Goal: Communication & Community: Answer question/provide support

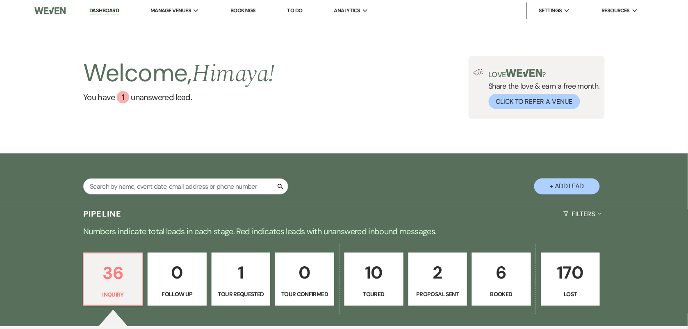
scroll to position [205, 0]
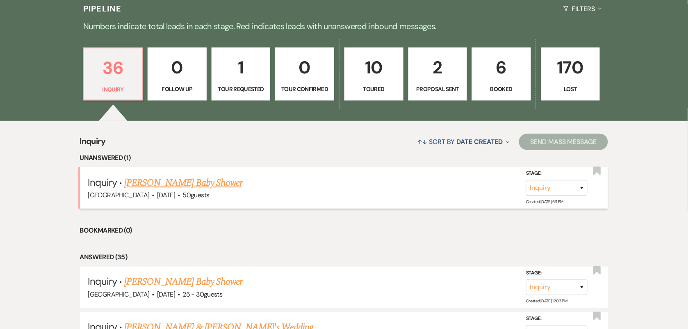
click at [220, 183] on link "[PERSON_NAME] Baby Shower" at bounding box center [183, 182] width 118 height 15
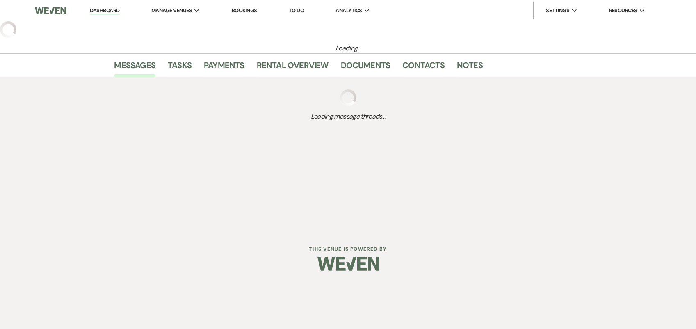
select select "5"
select select "3"
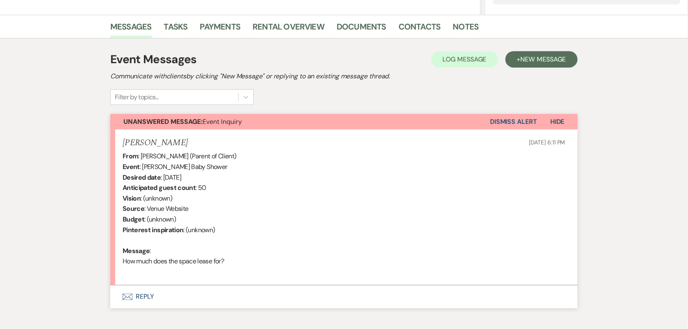
scroll to position [236, 0]
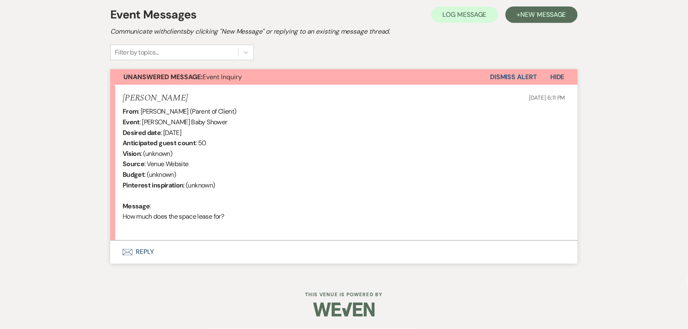
click at [146, 252] on button "Envelope Reply" at bounding box center [343, 252] width 467 height 23
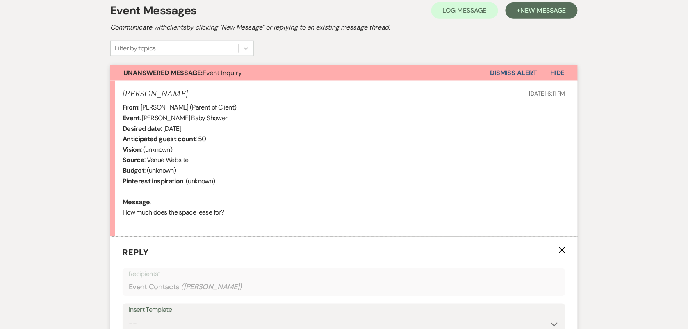
scroll to position [392, 0]
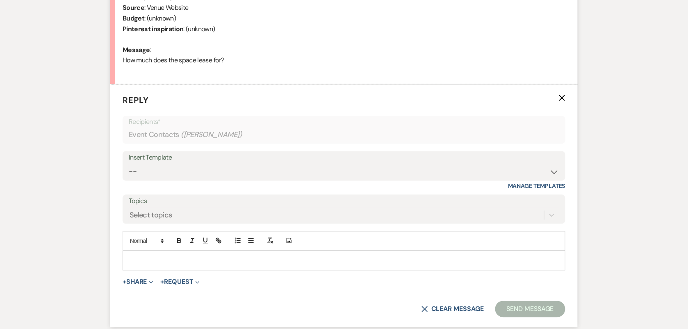
click at [191, 261] on p at bounding box center [344, 260] width 430 height 9
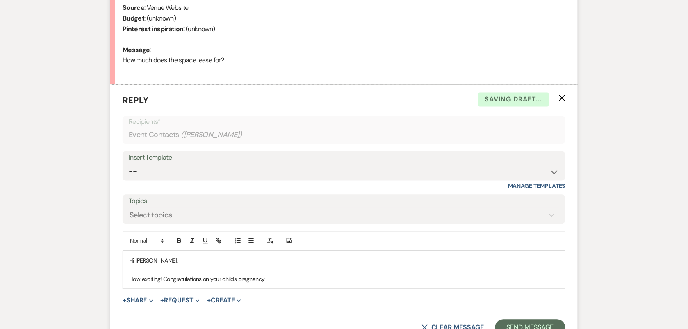
drag, startPoint x: 223, startPoint y: 281, endPoint x: 282, endPoint y: 279, distance: 59.5
click at [282, 279] on p "How exciting! Congratulations on your childs pregnancy" at bounding box center [344, 279] width 430 height 9
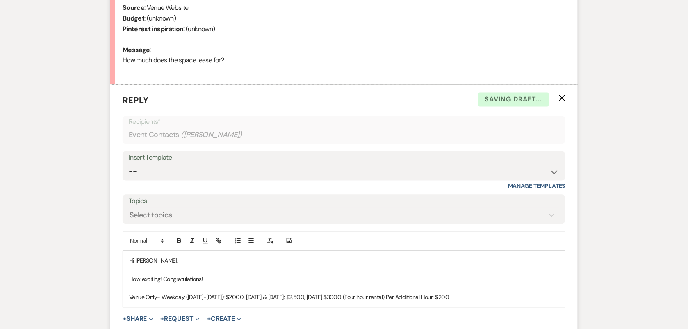
click at [259, 284] on p at bounding box center [344, 288] width 430 height 9
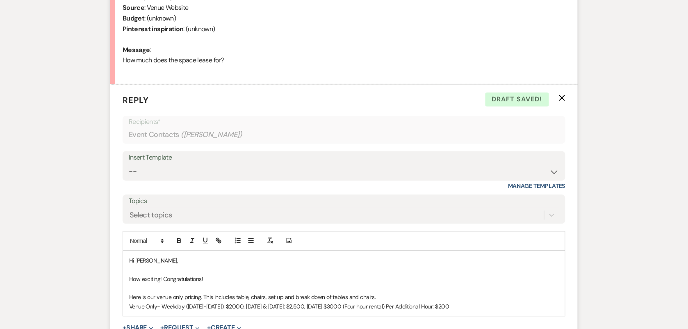
click at [485, 305] on p "Venue Only- Weekday ([DATE]-[DATE]): $2000, [DATE] & [DATE]: $2,500, [DATE] $30…" at bounding box center [344, 306] width 430 height 9
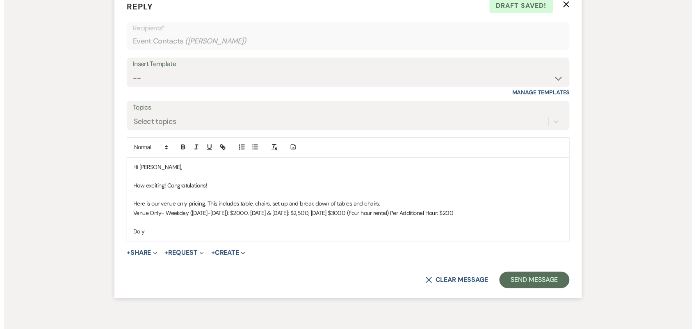
scroll to position [494, 0]
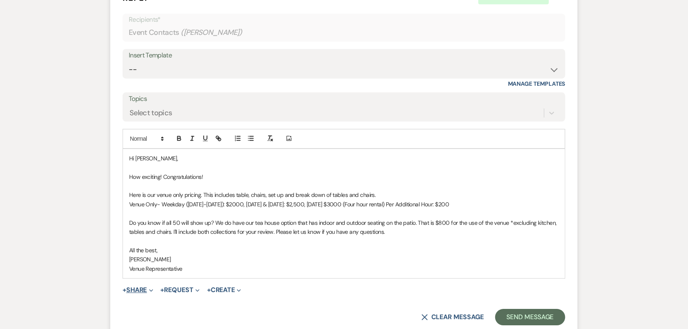
click at [146, 288] on button "+ Share Expand" at bounding box center [138, 290] width 31 height 7
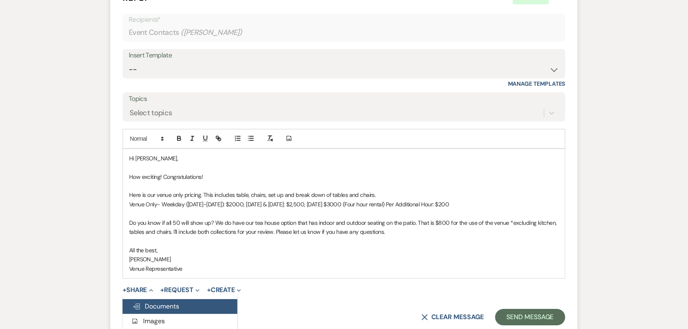
click at [175, 304] on span "Doc Upload Documents" at bounding box center [155, 306] width 47 height 9
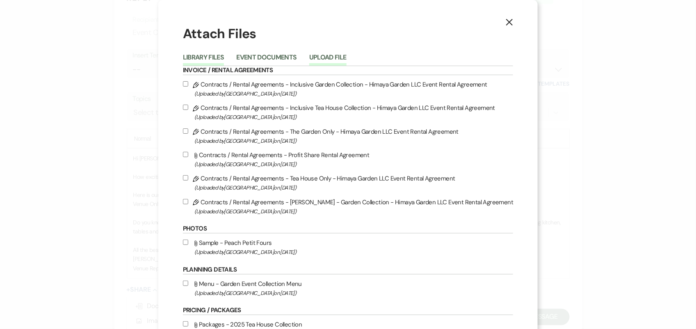
click at [333, 54] on button "Upload File" at bounding box center [327, 59] width 37 height 11
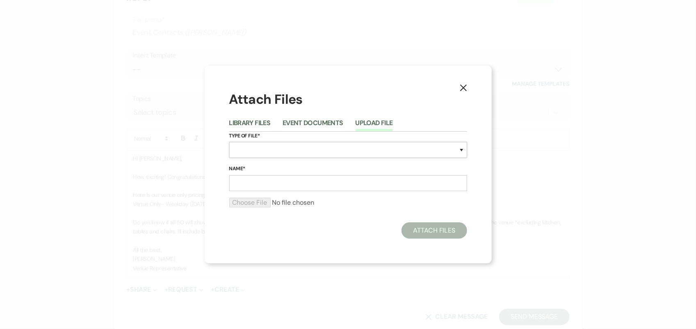
click at [325, 144] on select "Special Event Insurance Vendor Certificate of Insurance Contracts / Rental Agre…" at bounding box center [348, 150] width 238 height 16
click at [463, 86] on icon "X" at bounding box center [462, 87] width 7 height 7
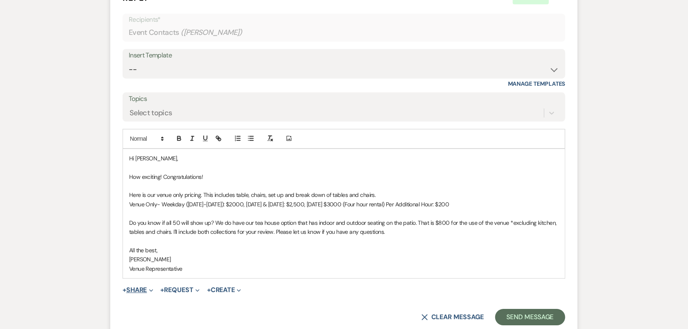
click at [146, 292] on button "+ Share Expand" at bounding box center [138, 290] width 31 height 7
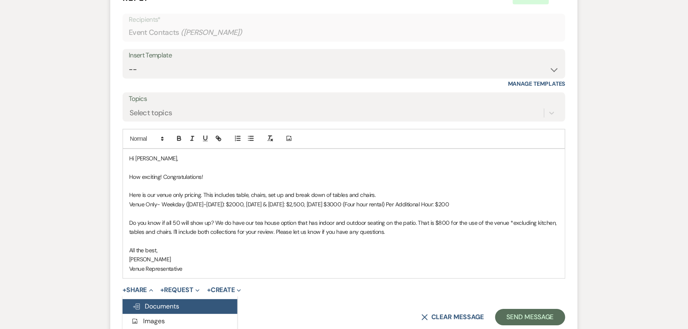
click at [150, 307] on span "Doc Upload Documents" at bounding box center [155, 306] width 47 height 9
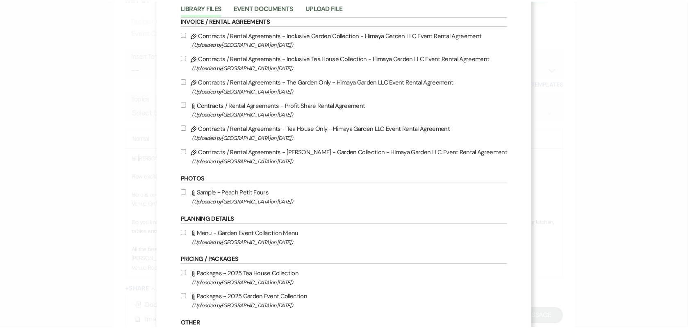
scroll to position [0, 0]
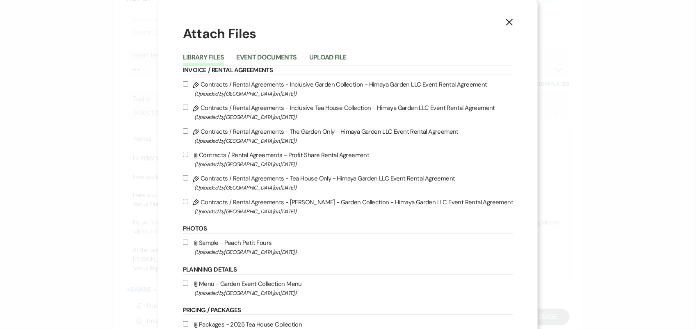
click at [503, 26] on button "X" at bounding box center [509, 22] width 12 height 14
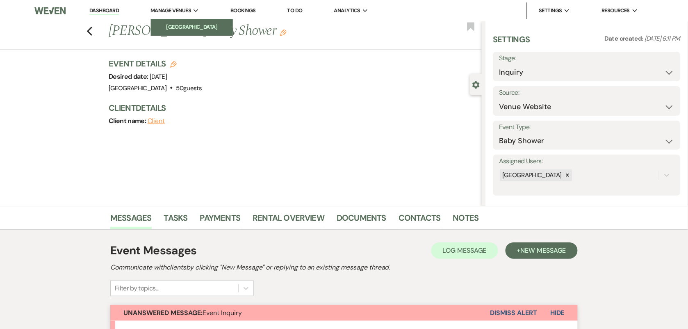
click at [183, 23] on li "[GEOGRAPHIC_DATA]" at bounding box center [192, 27] width 74 height 8
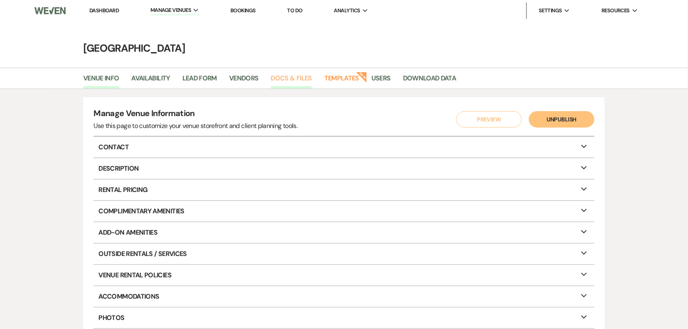
click at [289, 76] on link "Docs & Files" at bounding box center [291, 81] width 41 height 16
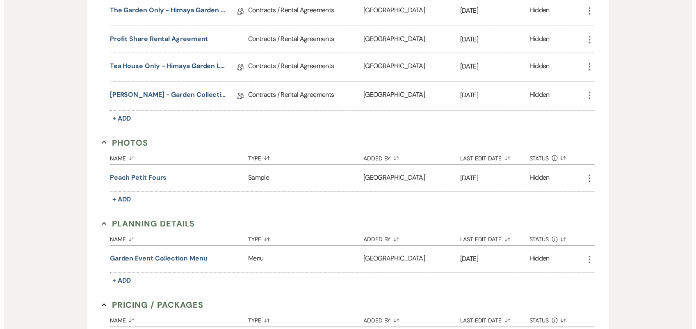
scroll to position [410, 0]
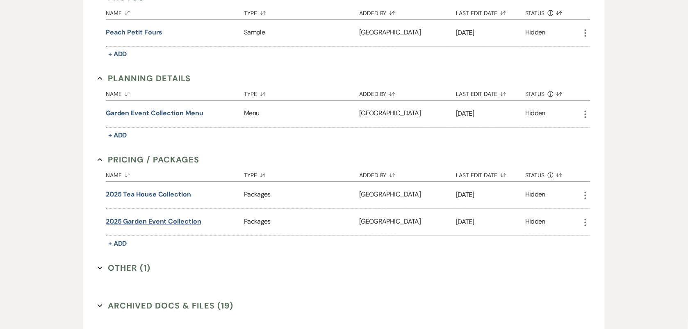
click at [188, 222] on button "2025 Garden Event Collection" at bounding box center [154, 222] width 96 height 10
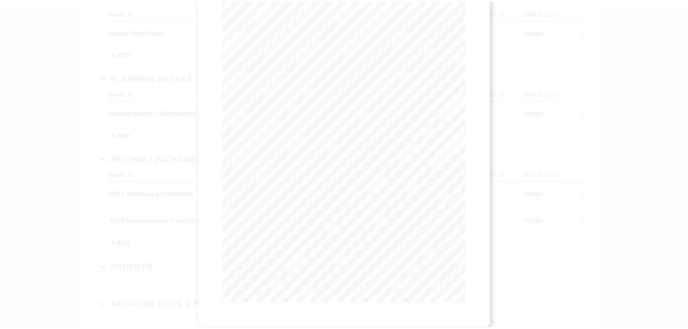
scroll to position [0, 0]
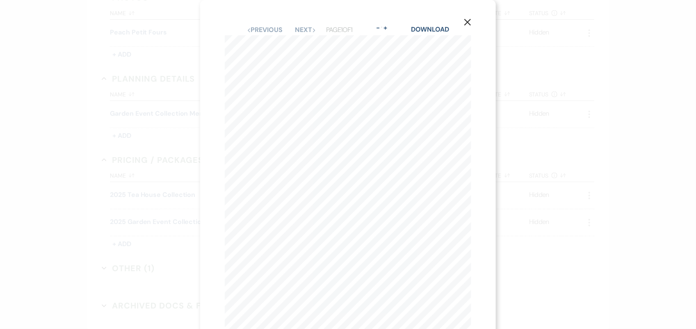
click at [466, 23] on use "button" at bounding box center [467, 22] width 7 height 7
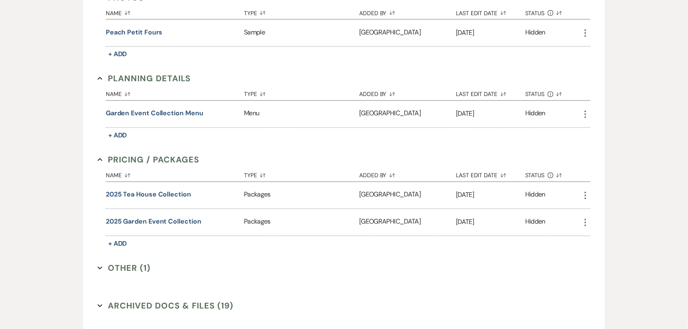
click at [583, 226] on icon "More" at bounding box center [585, 223] width 10 height 10
click at [600, 255] on button "Archive Archive" at bounding box center [608, 253] width 56 height 14
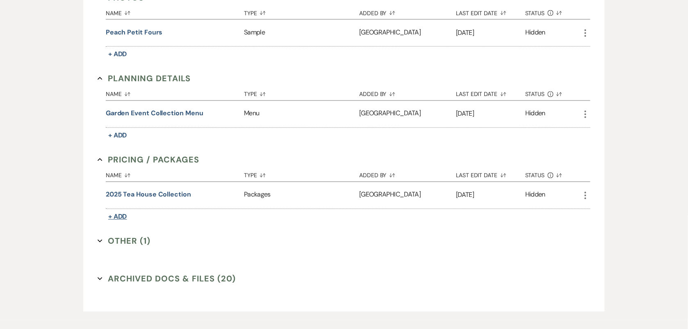
click at [116, 218] on span "+ Add" at bounding box center [117, 216] width 19 height 9
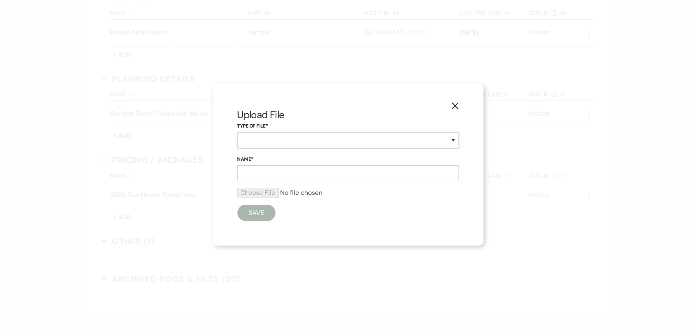
click at [250, 136] on select "Beverage Brochure Menu Packages Product Specifications Quotes" at bounding box center [347, 140] width 221 height 16
select select "20"
click at [237, 132] on select "Beverage Brochure Menu Packages Product Specifications Quotes" at bounding box center [347, 140] width 221 height 16
click at [299, 171] on input "Name*" at bounding box center [347, 173] width 221 height 16
type input "2025 Garden Event Collection"
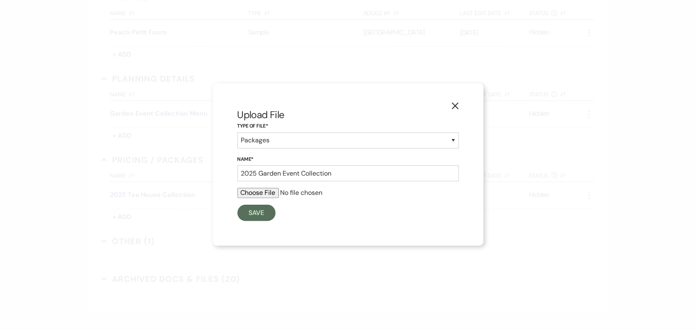
click at [266, 191] on input "file" at bounding box center [347, 193] width 221 height 10
type input "C:\fakepath\Himaya Garden-Garden Event Collection (7).pdf"
click at [260, 210] on button "Save" at bounding box center [256, 215] width 39 height 16
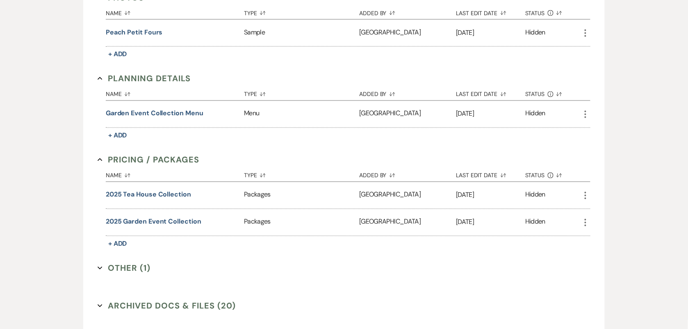
click at [582, 194] on icon "More" at bounding box center [585, 196] width 10 height 10
click at [607, 230] on button "Archive Archive" at bounding box center [608, 226] width 56 height 14
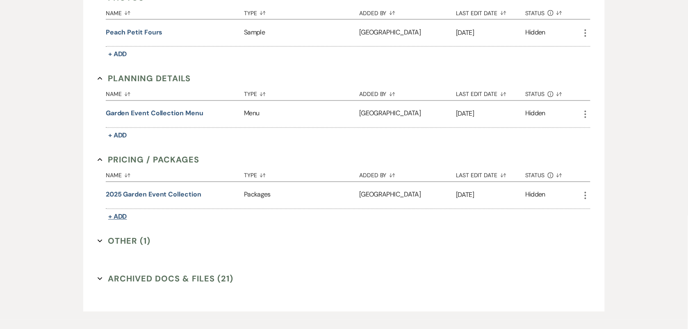
click at [122, 212] on span "+ Add" at bounding box center [117, 216] width 19 height 9
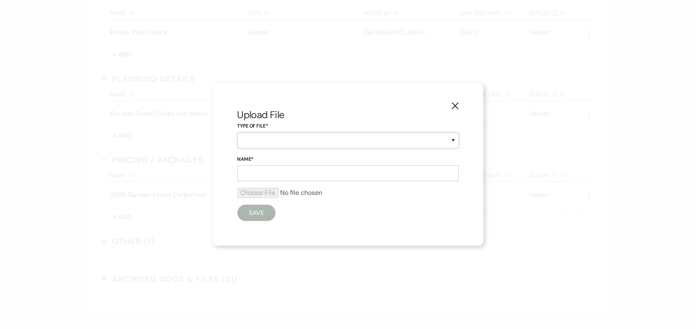
click at [264, 144] on select "Beverage Brochure Menu Packages Product Specifications Quotes" at bounding box center [347, 140] width 221 height 16
select select "20"
click at [237, 132] on select "Beverage Brochure Menu Packages Product Specifications Quotes" at bounding box center [347, 140] width 221 height 16
click at [289, 176] on input "Name*" at bounding box center [347, 173] width 221 height 16
type input "2025 Tea House Collection"
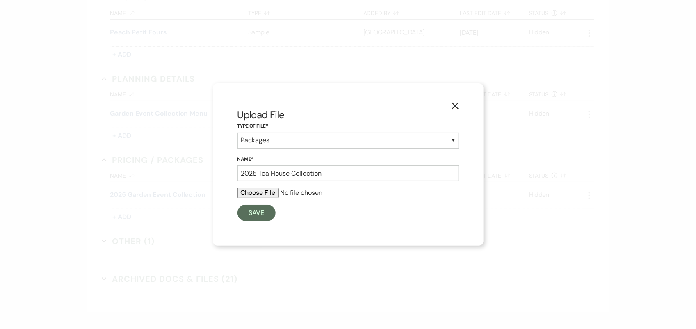
click at [250, 191] on input "file" at bounding box center [347, 193] width 221 height 10
type input "C:\fakepath\Himaya Garden-TeaHouseCollection (8).pdf"
click at [259, 220] on button "Save" at bounding box center [256, 215] width 39 height 16
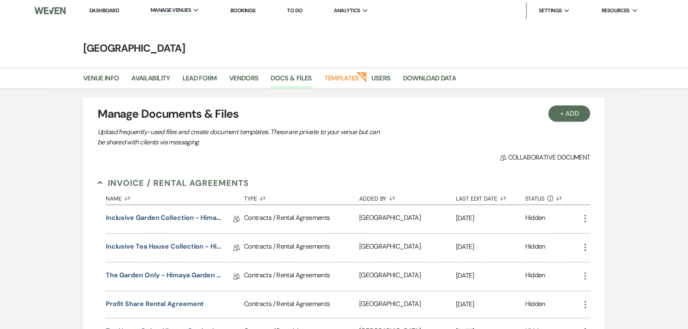
click at [89, 11] on li "Dashboard" at bounding box center [104, 10] width 38 height 16
click at [93, 11] on link "Dashboard" at bounding box center [104, 10] width 30 height 7
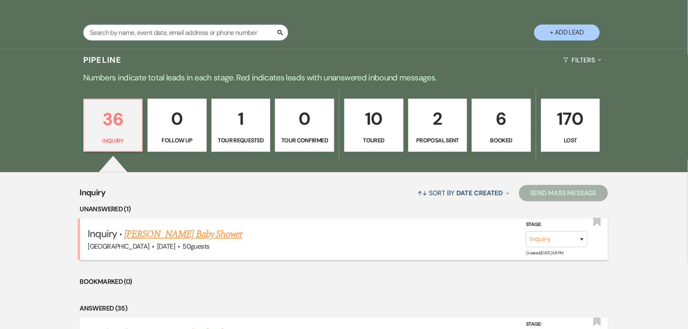
click at [197, 236] on link "[PERSON_NAME] Baby Shower" at bounding box center [183, 234] width 118 height 15
select select "5"
select select "3"
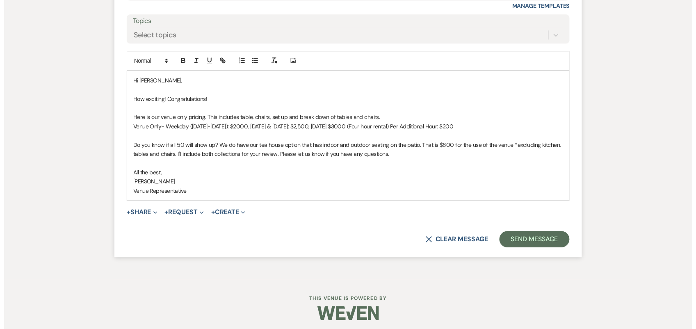
scroll to position [575, 0]
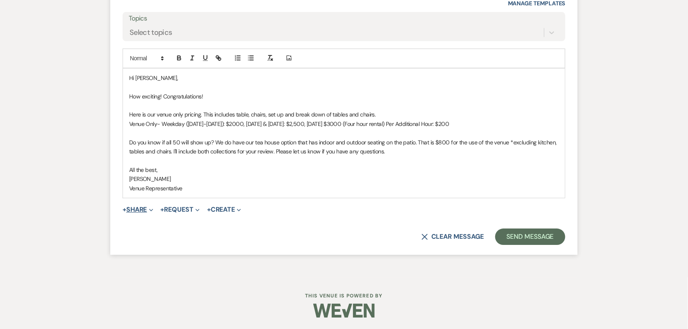
click at [142, 212] on button "+ Share Expand" at bounding box center [138, 209] width 31 height 7
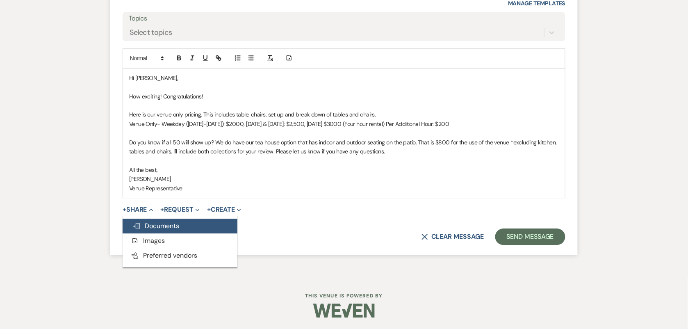
click at [170, 230] on button "Doc Upload Documents" at bounding box center [180, 225] width 115 height 15
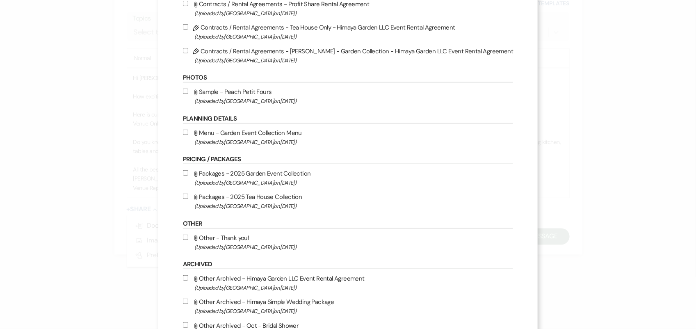
scroll to position [154, 0]
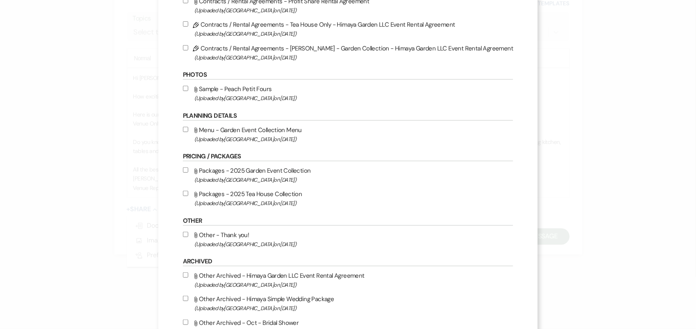
click at [188, 167] on input "Attach File Packages - 2025 Garden Event Collection (Uploaded by Himaya Garden …" at bounding box center [185, 169] width 5 height 5
checkbox input "true"
click at [188, 193] on input "Attach File Packages - 2025 Tea House Collection (Uploaded by Himaya Garden on …" at bounding box center [185, 193] width 5 height 5
checkbox input "true"
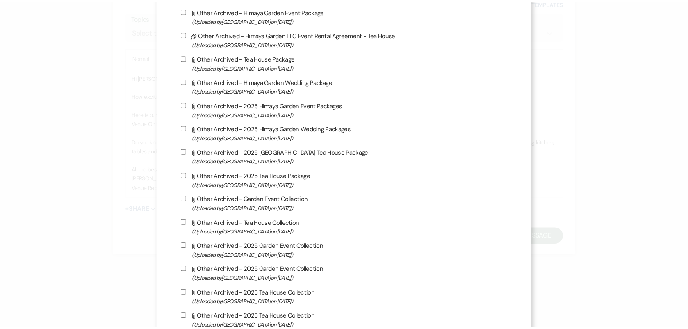
scroll to position [628, 0]
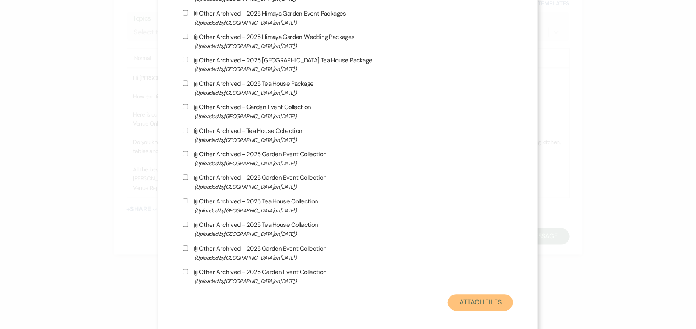
click at [464, 296] on button "Attach Files" at bounding box center [480, 302] width 65 height 16
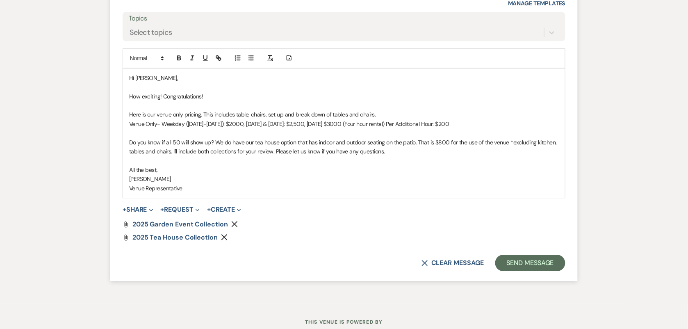
click at [218, 96] on p "How exciting! Congratulations!" at bounding box center [344, 96] width 430 height 9
drag, startPoint x: 355, startPoint y: 93, endPoint x: 538, endPoint y: 98, distance: 183.3
click at [538, 98] on p "How exciting! Congratulations! We would love to be considered for this beautifu…" at bounding box center [344, 96] width 430 height 9
click at [169, 142] on p "Do you know if all 50 will show up? We do have our tea house option that has in…" at bounding box center [344, 147] width 430 height 18
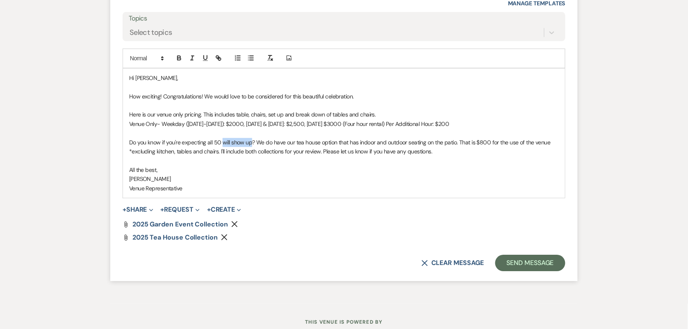
drag, startPoint x: 223, startPoint y: 141, endPoint x: 250, endPoint y: 141, distance: 26.6
click at [250, 141] on p "Do you know if you're expecting all 50 will show up? We do have our tea house o…" at bounding box center [344, 147] width 430 height 18
click at [429, 152] on p "Do you know if you're expecting all 50 rsvps? We do have our tea house option t…" at bounding box center [344, 147] width 430 height 18
click at [511, 266] on button "Send Message" at bounding box center [530, 263] width 70 height 16
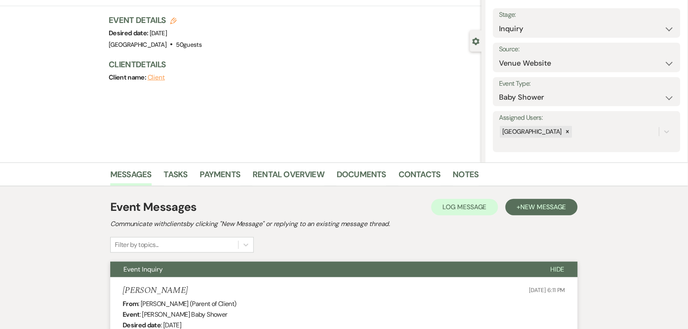
scroll to position [0, 0]
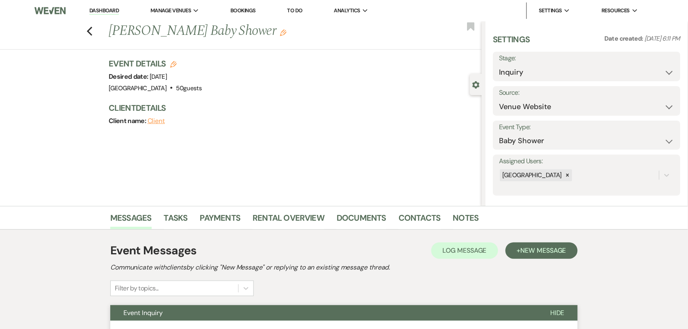
click at [110, 9] on link "Dashboard" at bounding box center [104, 11] width 30 height 8
